Goal: Transaction & Acquisition: Purchase product/service

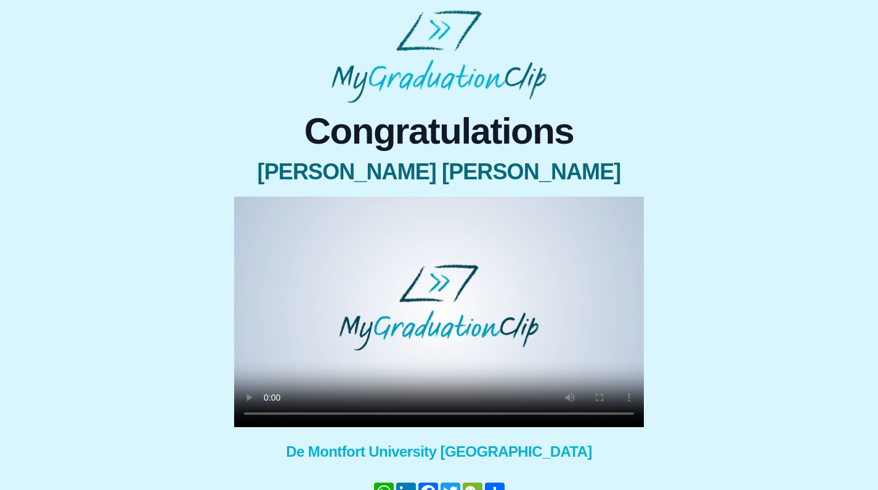
click at [270, 414] on video at bounding box center [439, 312] width 410 height 230
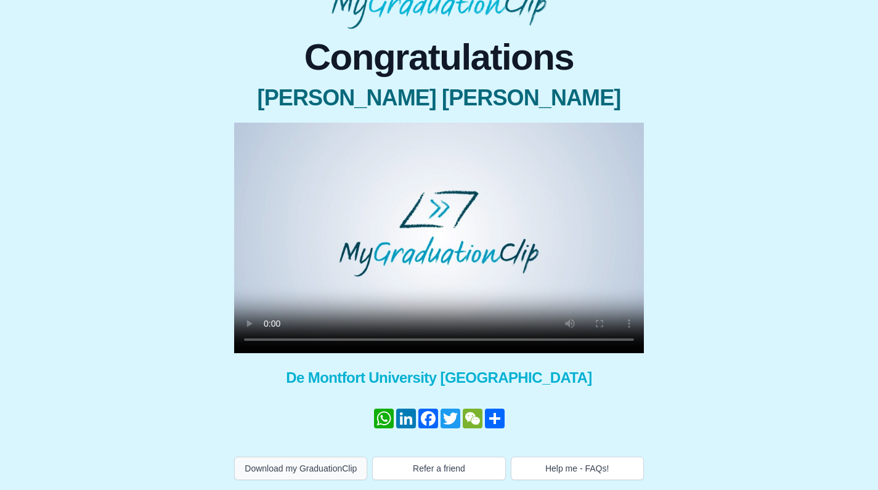
scroll to position [86, 0]
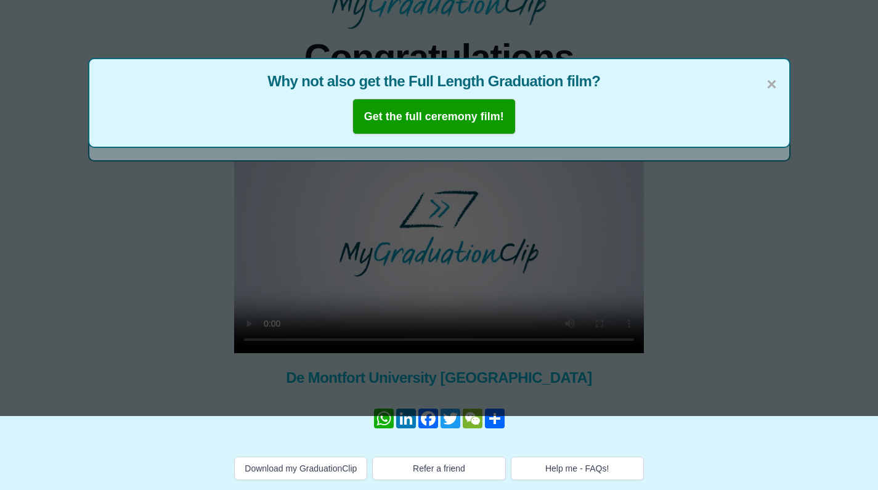
click at [477, 110] on b "Get the full ceremony film!" at bounding box center [434, 116] width 140 height 12
click at [773, 71] on span "×" at bounding box center [772, 84] width 10 height 26
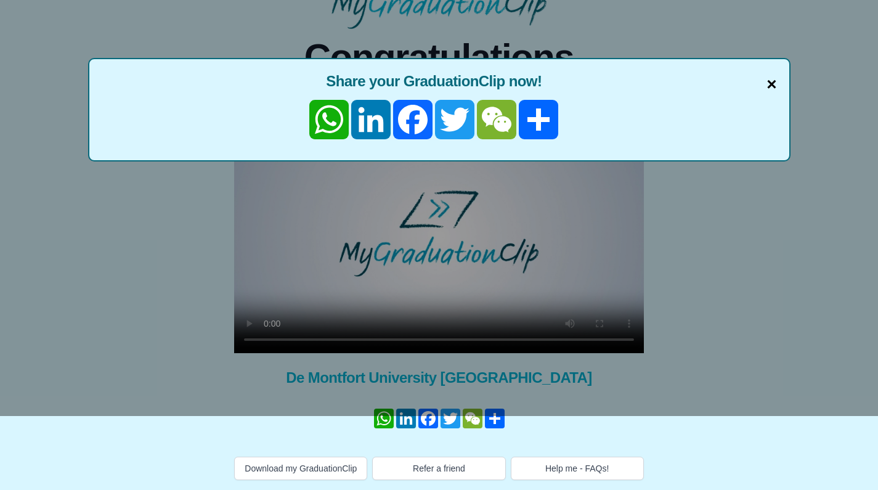
click at [769, 71] on span "×" at bounding box center [772, 84] width 10 height 26
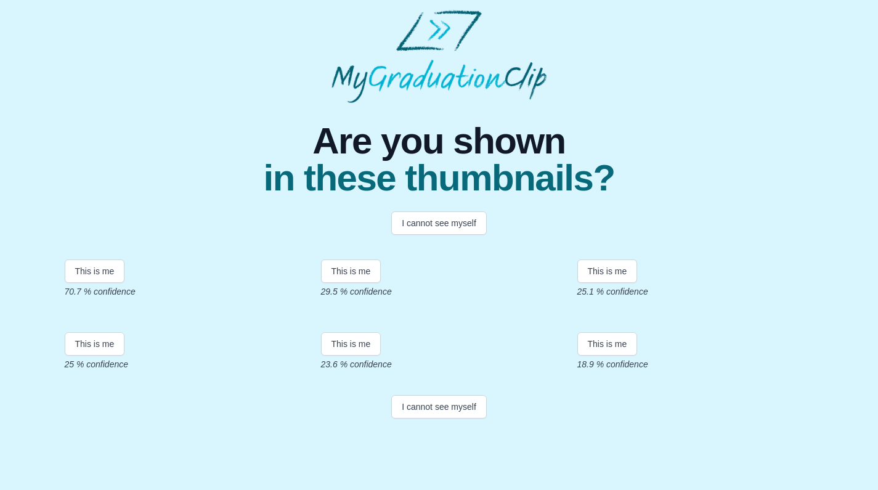
scroll to position [179, 0]
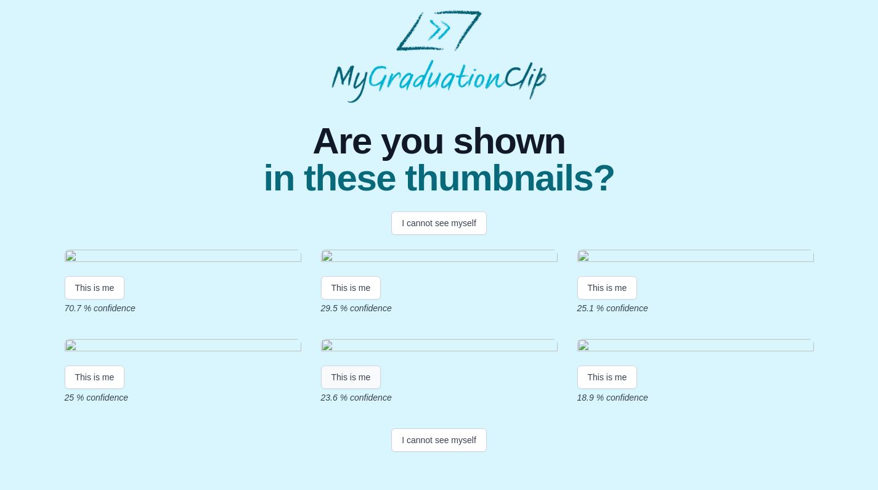
click at [362, 389] on button "This is me" at bounding box center [351, 376] width 60 height 23
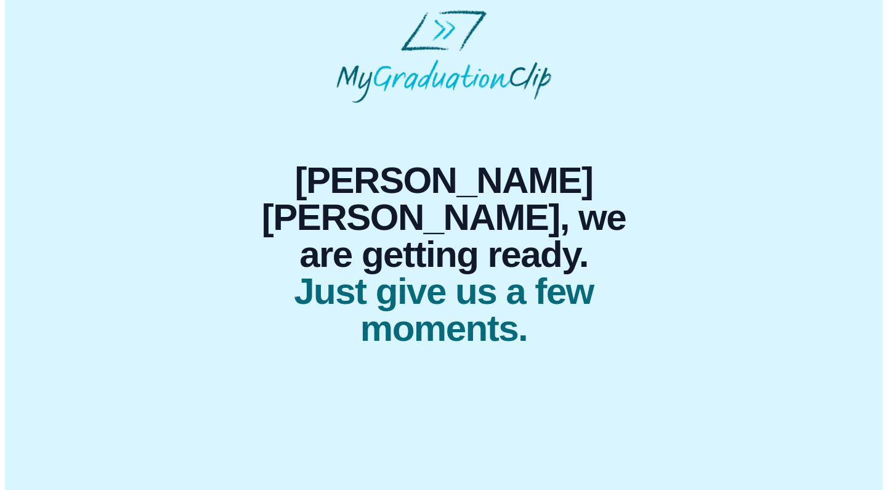
scroll to position [0, 0]
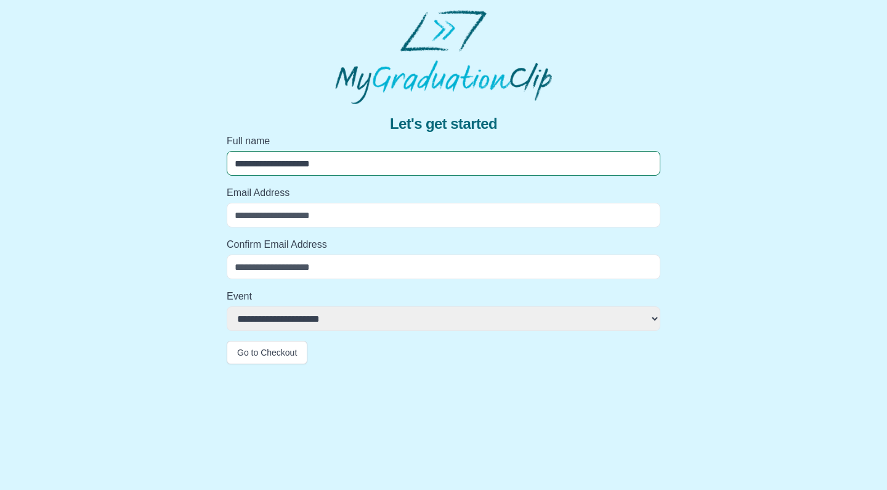
type input "**********"
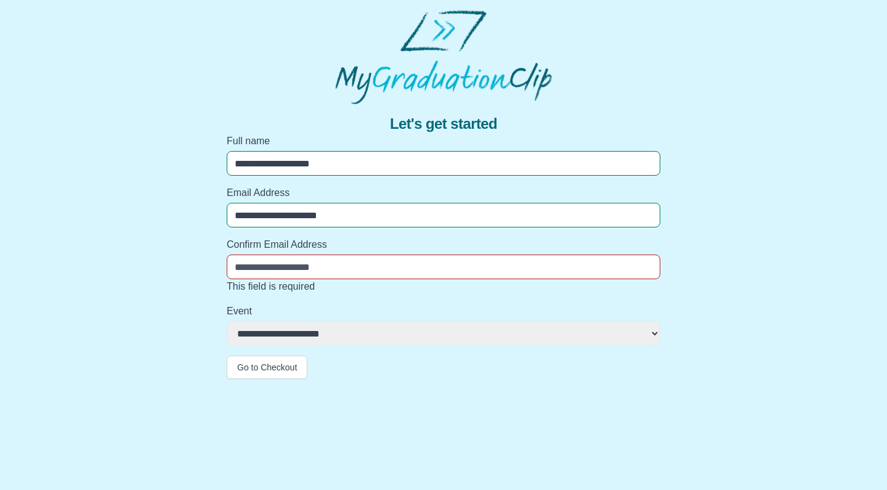
click at [352, 267] on input "Confirm Email Address" at bounding box center [444, 267] width 434 height 25
type input "**********"
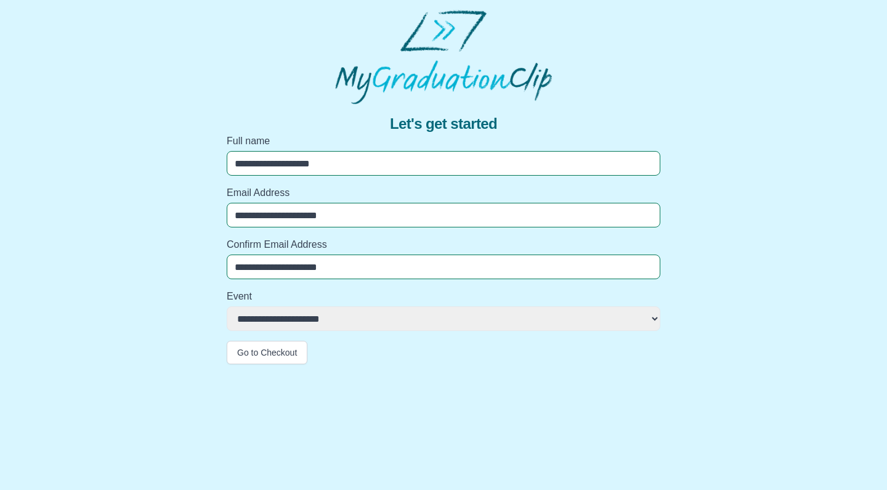
select select "**********"
click at [255, 343] on button "Go to Checkout" at bounding box center [267, 352] width 81 height 23
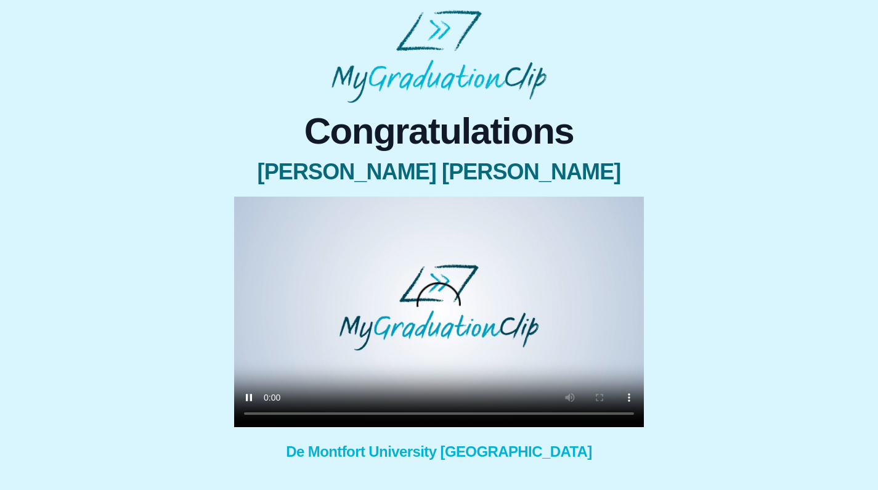
click at [269, 411] on video at bounding box center [439, 312] width 410 height 230
click at [267, 415] on video at bounding box center [439, 312] width 410 height 230
click at [333, 414] on video at bounding box center [439, 312] width 410 height 230
click at [351, 412] on video at bounding box center [439, 312] width 410 height 230
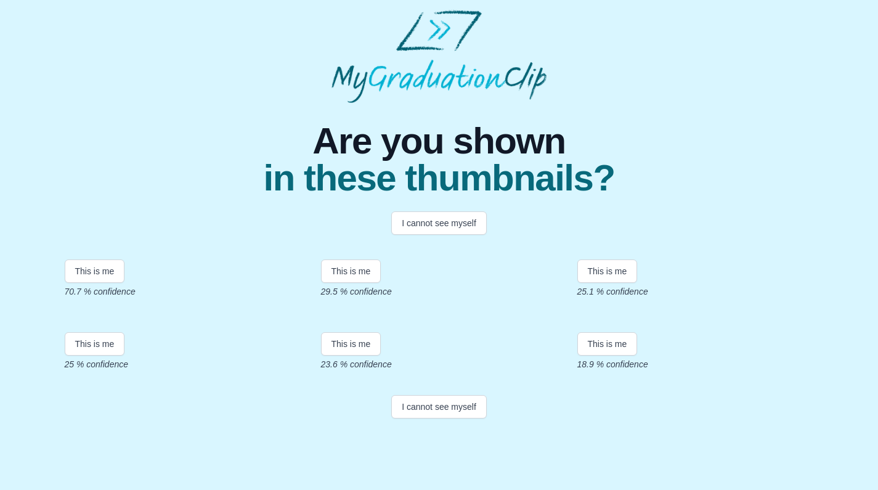
scroll to position [210, 0]
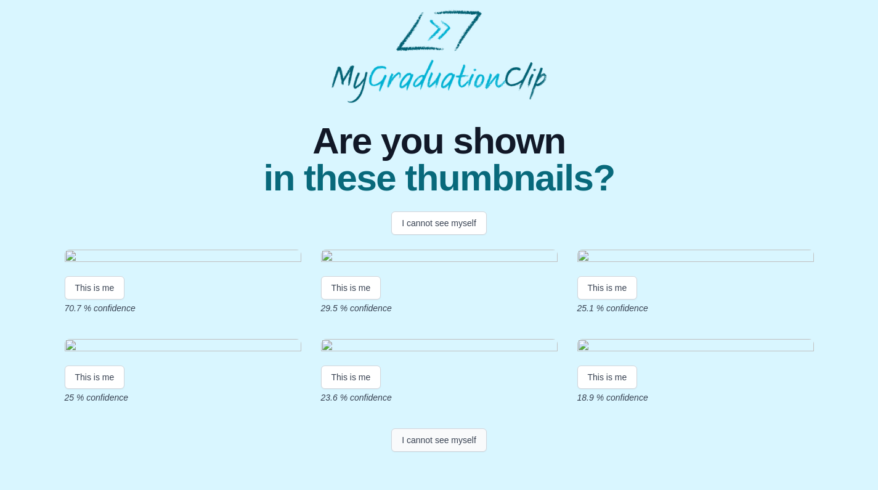
click at [434, 452] on button "I cannot see myself" at bounding box center [439, 439] width 96 height 23
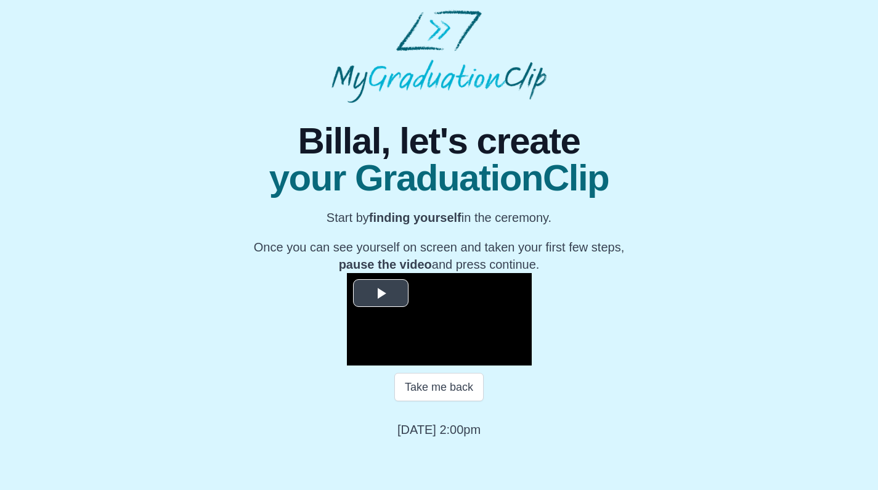
scroll to position [113, 0]
click at [381, 293] on span "Video Player" at bounding box center [381, 293] width 0 height 0
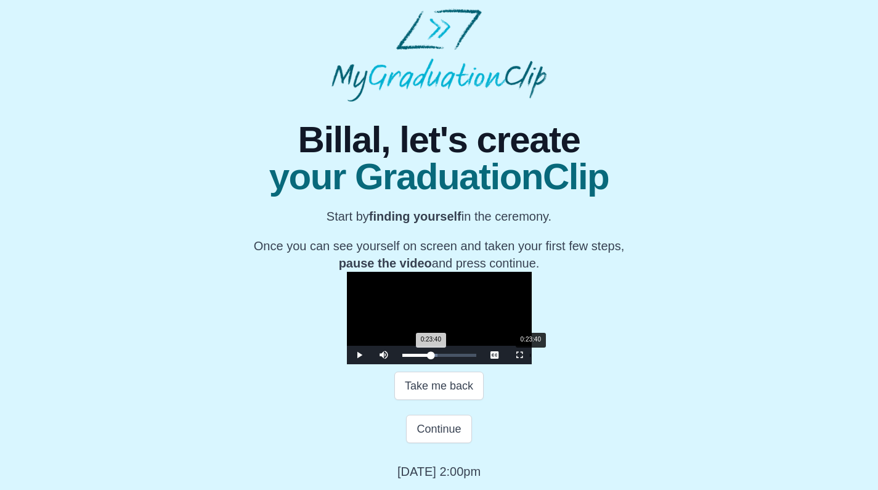
drag, startPoint x: 328, startPoint y: 396, endPoint x: 403, endPoint y: 395, distance: 75.2
click at [403, 357] on div "Loaded : 0% 0:23:40 0:23:40 Progress : 0%" at bounding box center [439, 355] width 74 height 3
click at [402, 357] on div "0:23:41 Progress : 0%" at bounding box center [416, 355] width 29 height 3
click at [404, 357] on div "0:23:43 Progress : 0%" at bounding box center [416, 355] width 29 height 3
click at [406, 357] on div "0:23:54 Progress : 0%" at bounding box center [416, 355] width 29 height 3
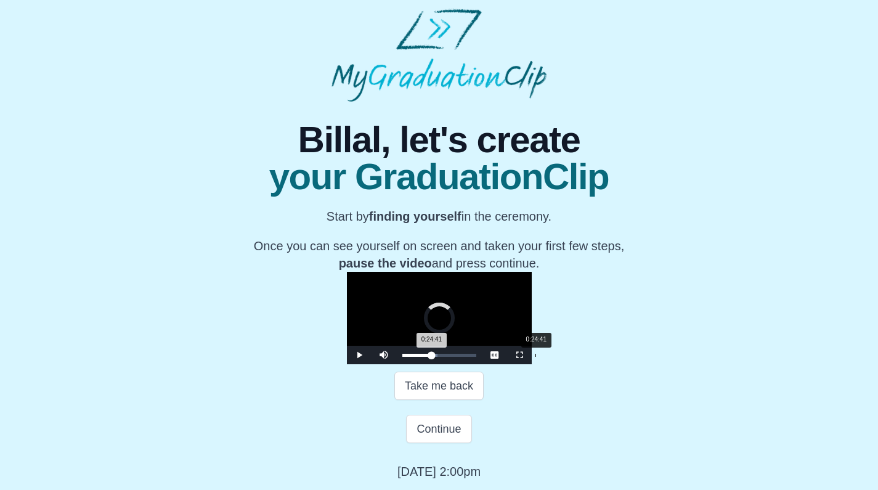
click at [409, 357] on div "0:24:41 Progress : 0%" at bounding box center [417, 355] width 30 height 3
click at [412, 357] on div "0:24:43 Progress : 0%" at bounding box center [417, 355] width 30 height 3
click at [416, 357] on div "0:26:03 Progress : 0%" at bounding box center [417, 355] width 31 height 3
drag, startPoint x: 417, startPoint y: 395, endPoint x: 323, endPoint y: 396, distance: 93.7
click at [402, 357] on div "Loaded : 0% 0:11:56 0:42:53 Progress : 0%" at bounding box center [439, 355] width 74 height 3
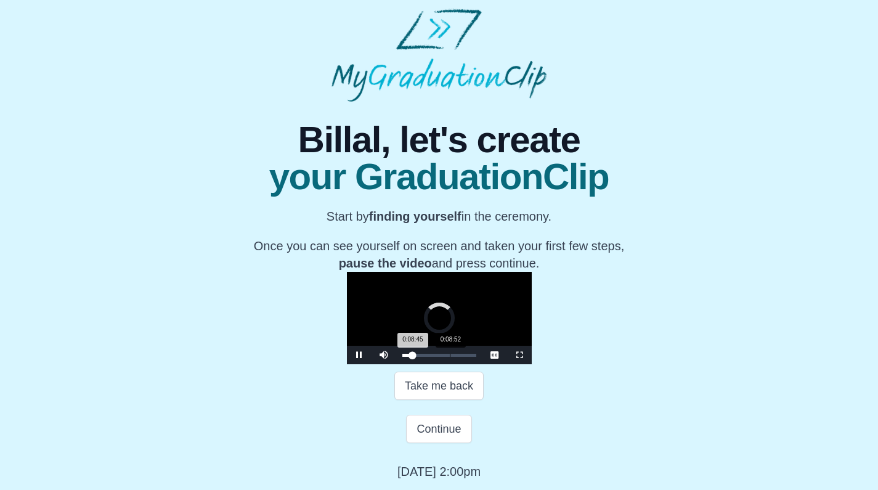
click at [402, 357] on div "0:08:45 Progress : 0%" at bounding box center [407, 355] width 10 height 3
drag, startPoint x: 327, startPoint y: 396, endPoint x: 352, endPoint y: 396, distance: 25.3
click at [402, 357] on div "0:14:13 Progress : 0%" at bounding box center [410, 355] width 17 height 3
click at [402, 357] on div "0:15:14 Progress : 0%" at bounding box center [411, 355] width 18 height 3
click at [402, 357] on div "0:15:01 Progress : 0%" at bounding box center [411, 355] width 18 height 3
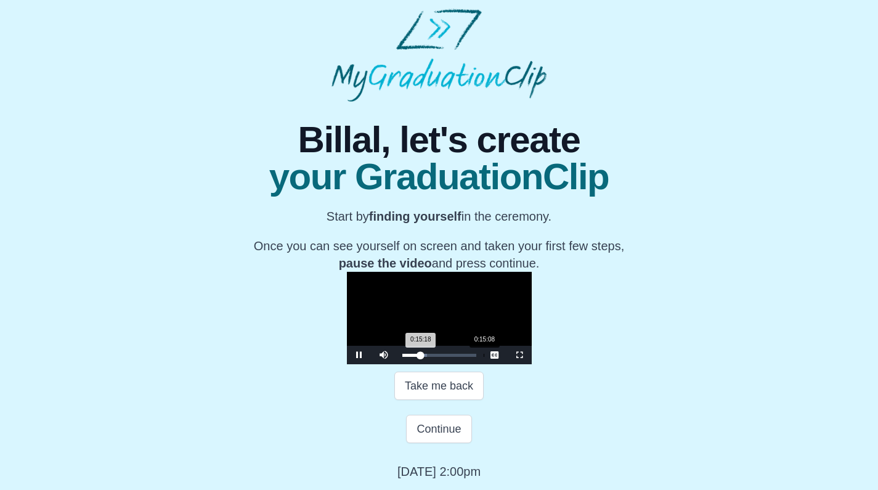
click at [402, 357] on div "0:15:18 Progress : 0%" at bounding box center [411, 355] width 18 height 3
click at [359, 355] on span "Video Player" at bounding box center [359, 355] width 0 height 0
click at [402, 357] on div "0:15:08 Progress : 0%" at bounding box center [411, 355] width 18 height 3
click at [402, 357] on div "0:15:13 Progress : 0%" at bounding box center [411, 355] width 18 height 3
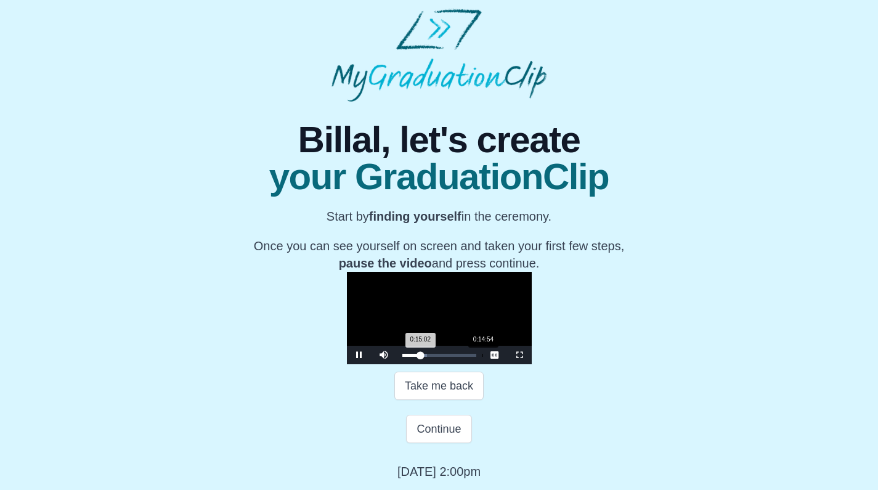
click at [402, 357] on div "0:15:02 Progress : 0%" at bounding box center [411, 355] width 18 height 3
click at [359, 355] on span "Video Player" at bounding box center [359, 355] width 0 height 0
click at [439, 434] on button "Continue" at bounding box center [438, 429] width 65 height 28
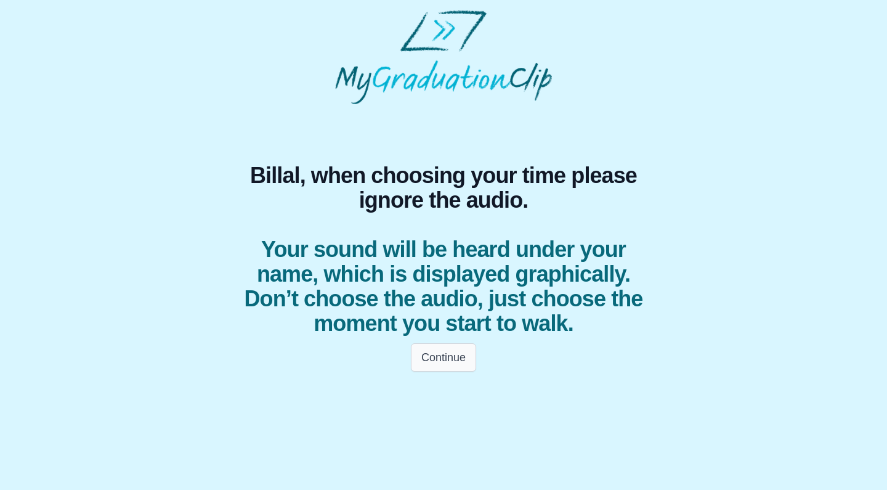
click at [456, 353] on button "Continue" at bounding box center [443, 357] width 65 height 28
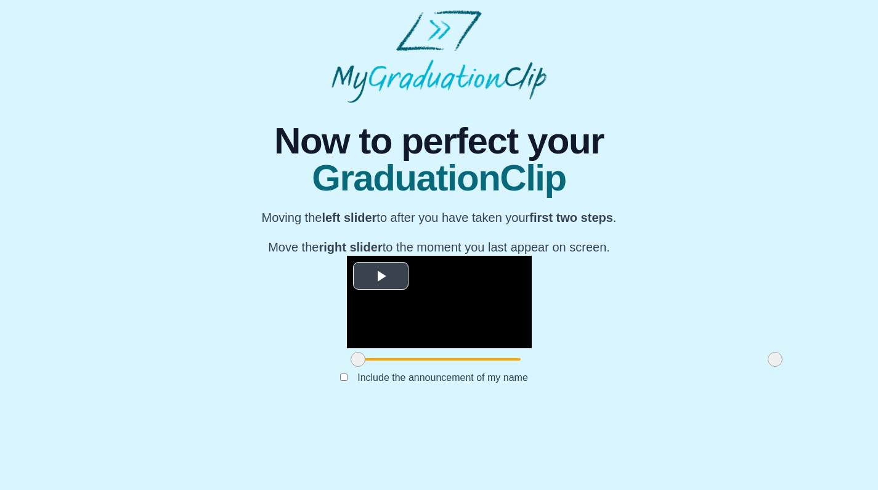
scroll to position [84, 0]
drag, startPoint x: 233, startPoint y: 431, endPoint x: 223, endPoint y: 434, distance: 10.3
click at [347, 370] on div at bounding box center [358, 359] width 22 height 22
drag, startPoint x: 653, startPoint y: 434, endPoint x: 646, endPoint y: 438, distance: 7.2
click at [758, 370] on div at bounding box center [769, 359] width 22 height 22
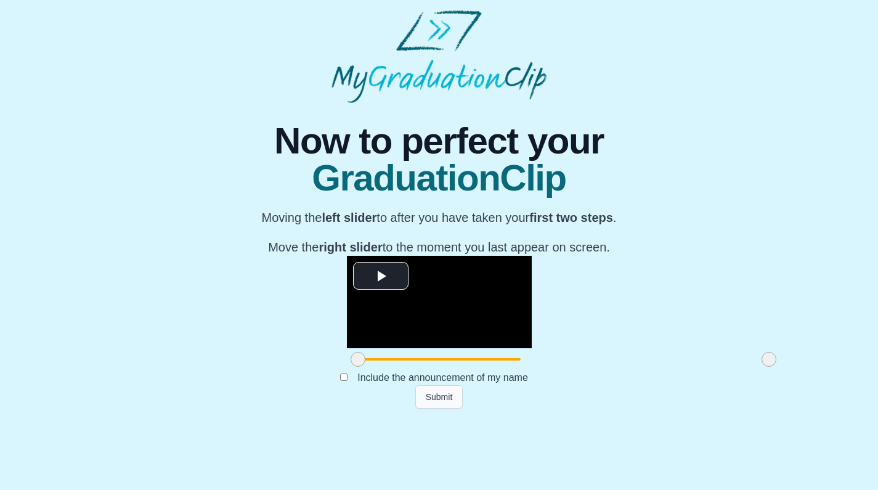
click at [451, 409] on button "Submit" at bounding box center [439, 396] width 48 height 23
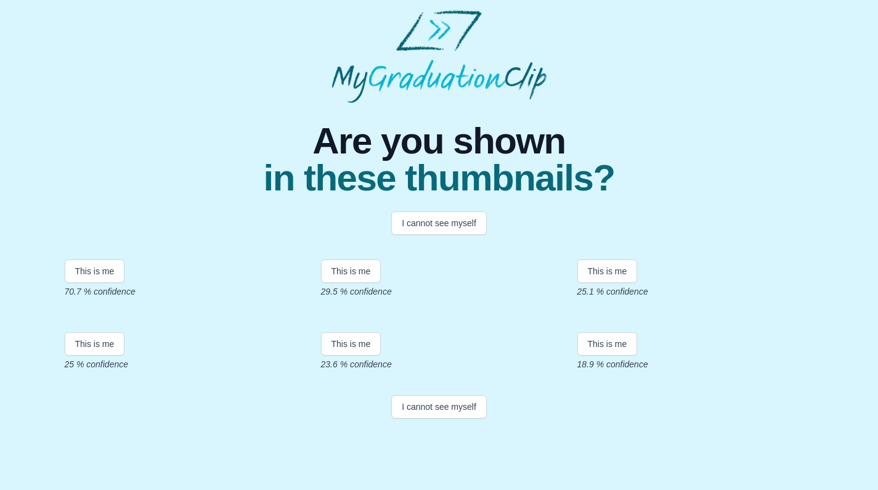
scroll to position [210, 0]
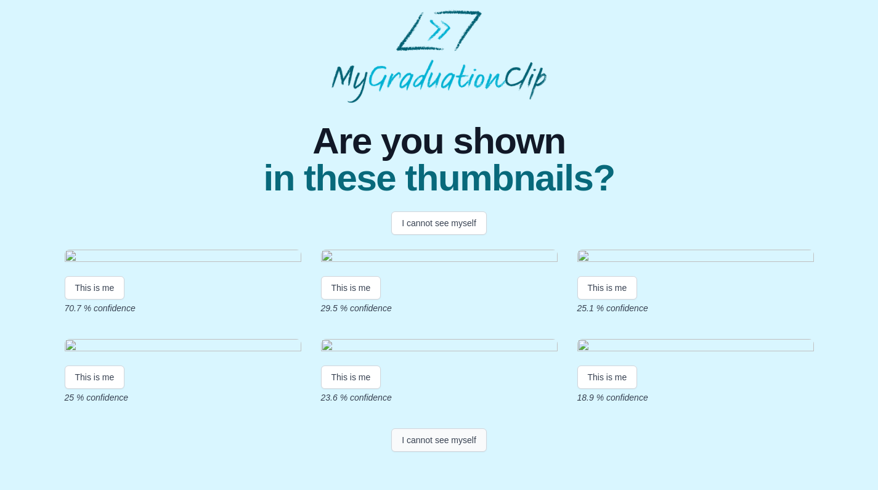
click at [434, 452] on button "I cannot see myself" at bounding box center [439, 439] width 96 height 23
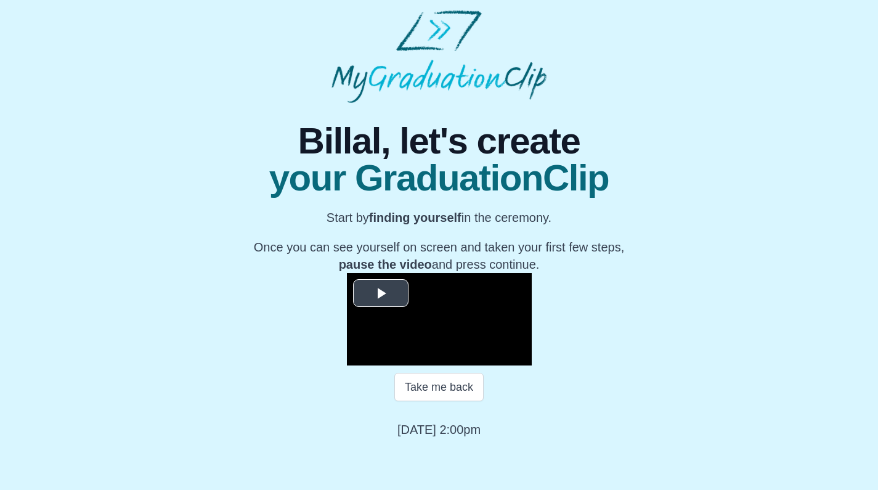
scroll to position [113, 0]
click at [381, 293] on span "Video Player" at bounding box center [381, 293] width 0 height 0
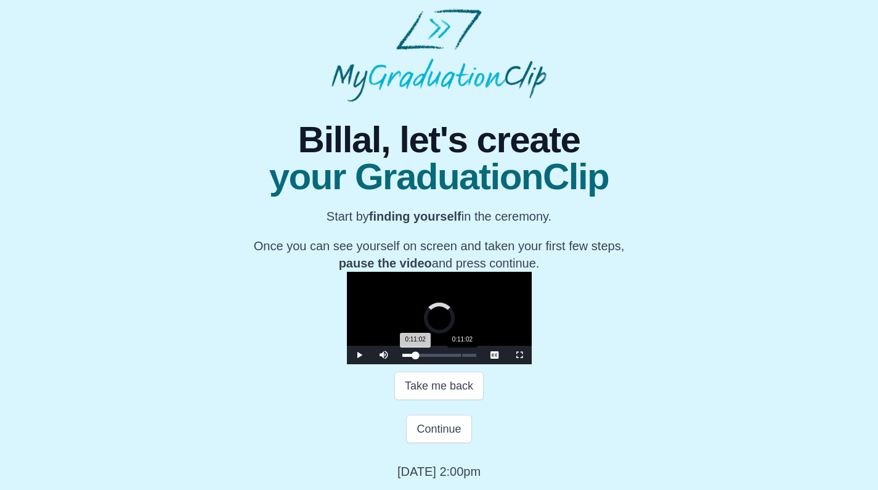
click at [402, 357] on div "Loaded : 0% 0:11:02 0:11:02 Progress : 0%" at bounding box center [439, 355] width 74 height 3
click at [402, 357] on div "0:11:02 Progress : 0%" at bounding box center [409, 355] width 14 height 3
click at [402, 357] on div "0:11:43 Progress : 0%" at bounding box center [409, 355] width 14 height 3
click at [402, 357] on div "0:12:31 Progress : 0%" at bounding box center [409, 355] width 14 height 3
drag, startPoint x: 343, startPoint y: 397, endPoint x: 352, endPoint y: 396, distance: 9.3
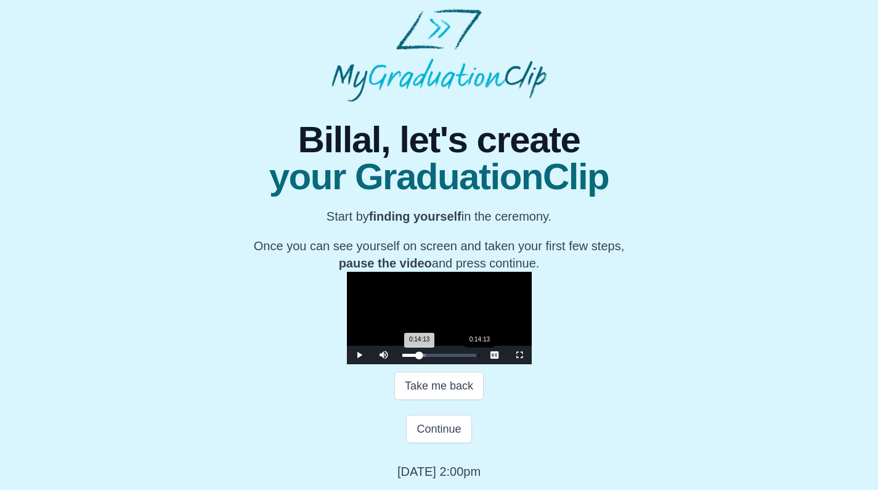
click at [402, 357] on div "0:14:13 Progress : 0%" at bounding box center [410, 355] width 17 height 3
click at [402, 357] on div "0:15:08 Progress : 0%" at bounding box center [410, 355] width 17 height 3
click at [402, 357] on div "0:15:08 Progress : 0%" at bounding box center [411, 355] width 18 height 3
click at [359, 355] on span "Video Player" at bounding box center [359, 355] width 0 height 0
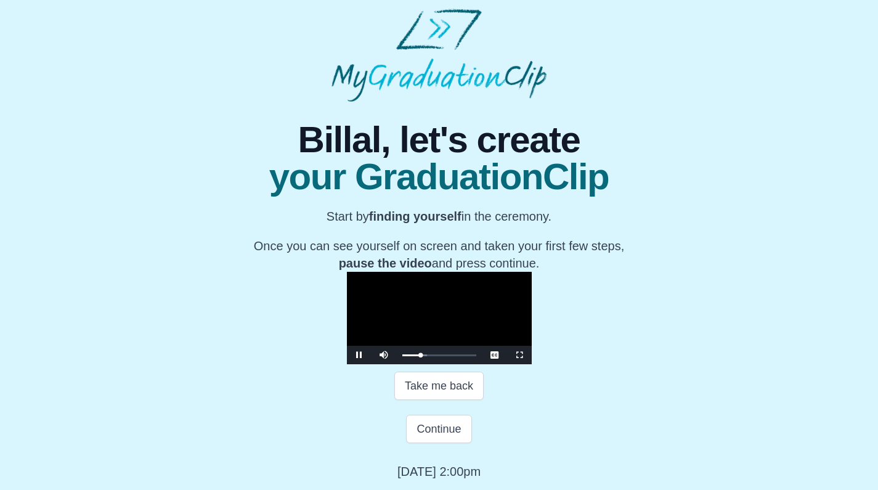
click at [359, 355] on span "Video Player" at bounding box center [359, 355] width 0 height 0
click at [429, 423] on button "Continue" at bounding box center [438, 429] width 65 height 28
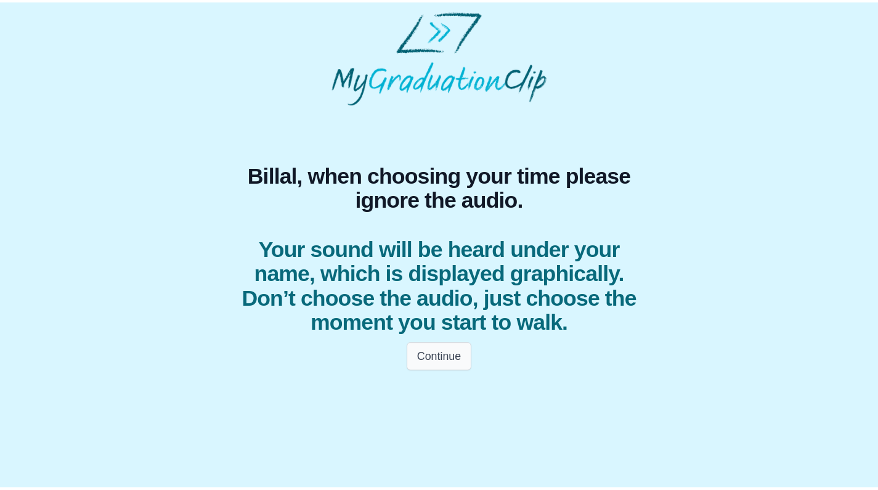
scroll to position [0, 0]
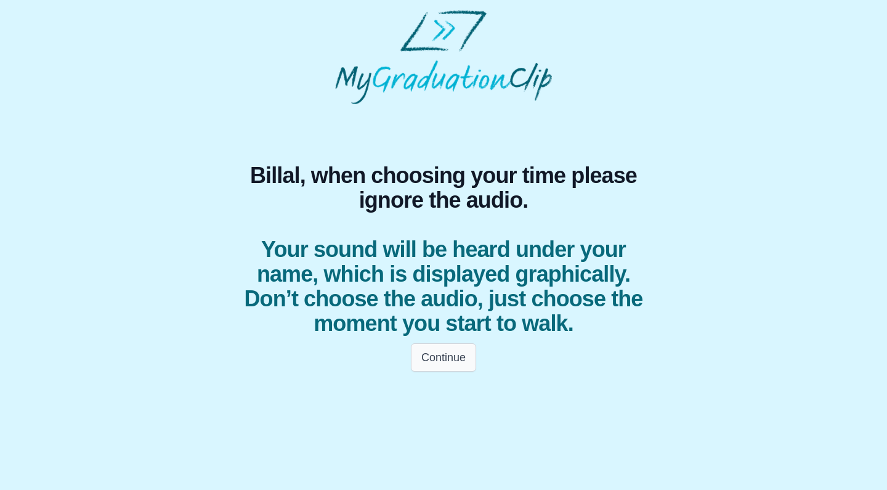
click at [453, 362] on button "Continue" at bounding box center [443, 357] width 65 height 28
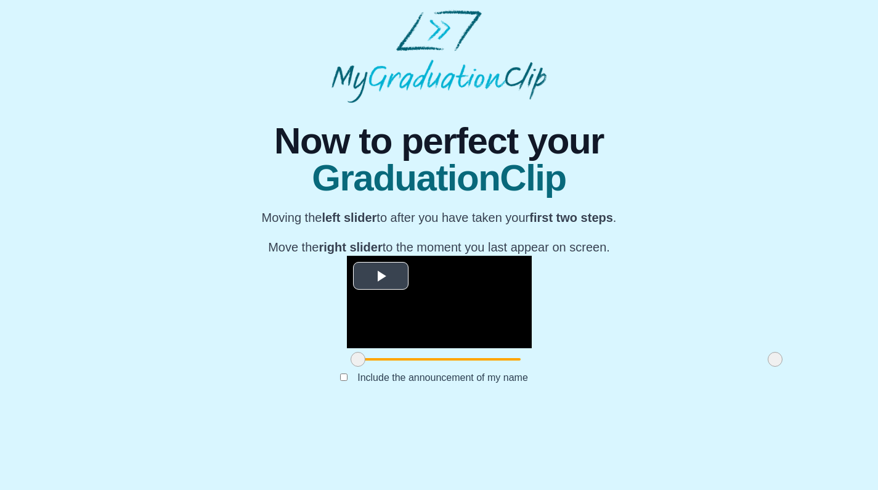
scroll to position [84, 0]
drag, startPoint x: 230, startPoint y: 433, endPoint x: 259, endPoint y: 431, distance: 29.0
click at [380, 367] on span at bounding box center [387, 359] width 15 height 15
drag, startPoint x: 648, startPoint y: 426, endPoint x: 558, endPoint y: 439, distance: 90.8
click at [674, 370] on div at bounding box center [685, 359] width 22 height 22
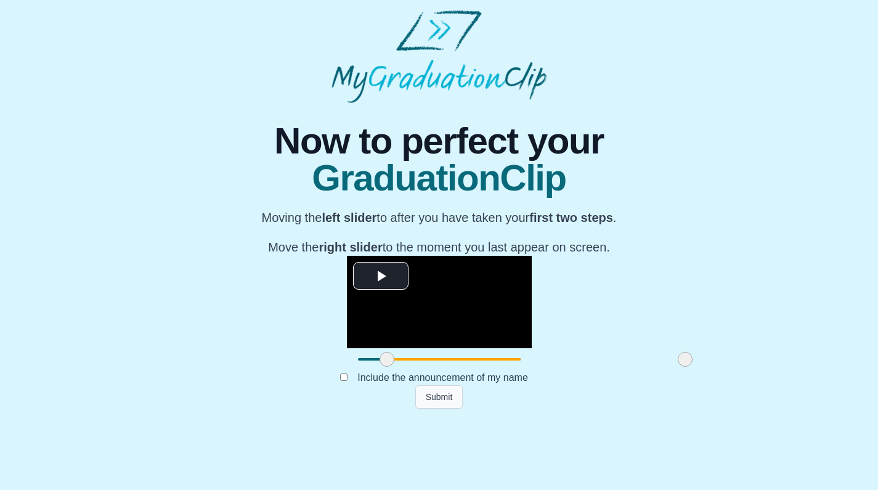
click at [448, 409] on button "Submit" at bounding box center [439, 396] width 48 height 23
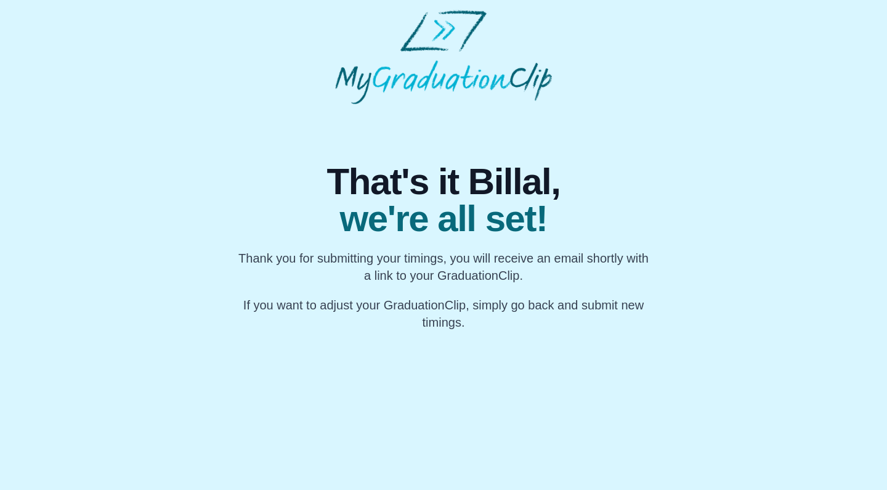
scroll to position [0, 0]
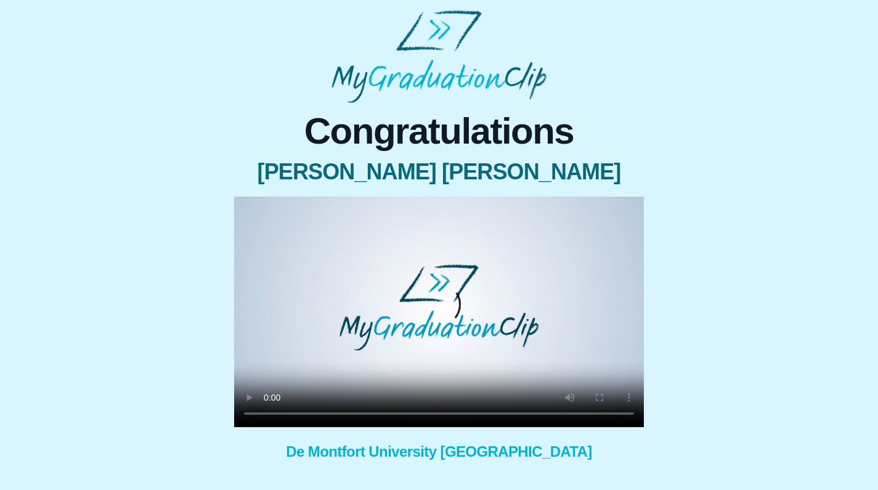
click at [266, 413] on video at bounding box center [439, 312] width 410 height 230
click at [332, 413] on video at bounding box center [439, 312] width 410 height 230
click at [341, 413] on video at bounding box center [439, 312] width 410 height 230
click at [348, 414] on video at bounding box center [439, 312] width 410 height 230
click at [271, 415] on video at bounding box center [439, 312] width 410 height 230
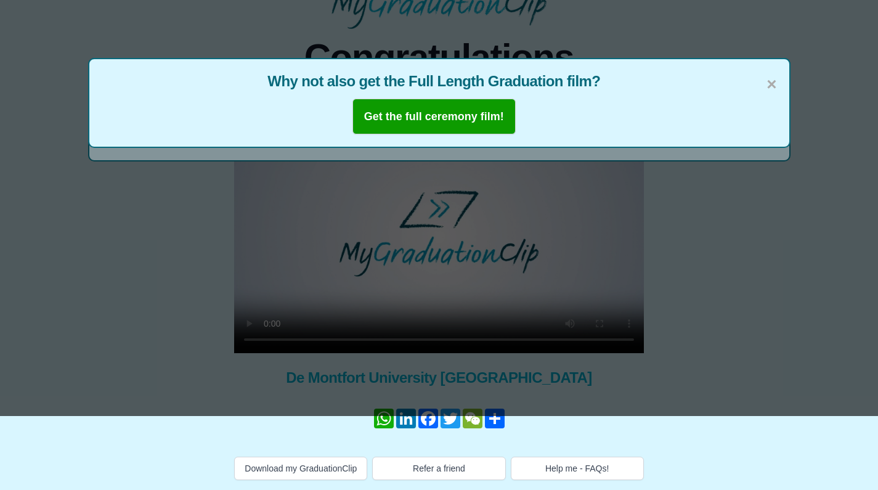
scroll to position [86, 0]
click at [295, 457] on button "Download my GraduationClip" at bounding box center [300, 468] width 133 height 23
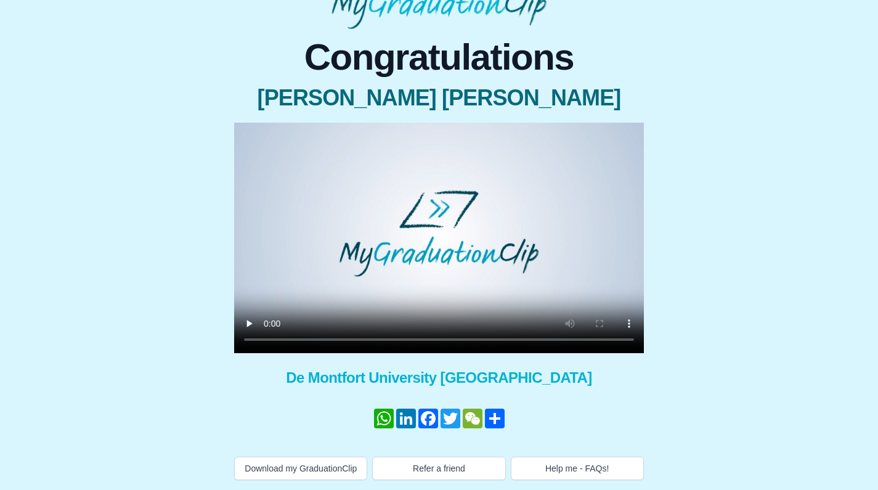
scroll to position [86, 0]
